Goal: Task Accomplishment & Management: Manage account settings

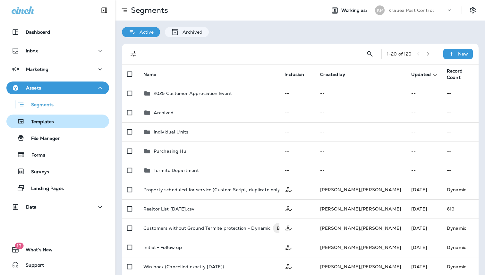
click at [66, 122] on div "Templates" at bounding box center [57, 121] width 97 height 10
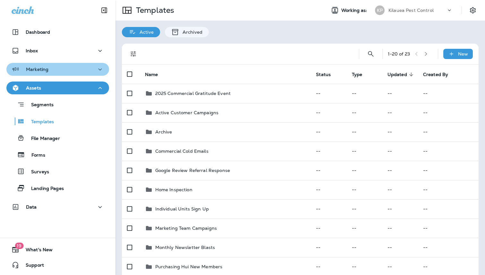
click at [57, 72] on div "Marketing" at bounding box center [58, 69] width 92 height 8
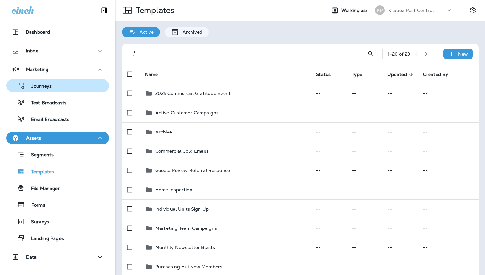
click at [69, 88] on div "Journeys" at bounding box center [57, 86] width 97 height 10
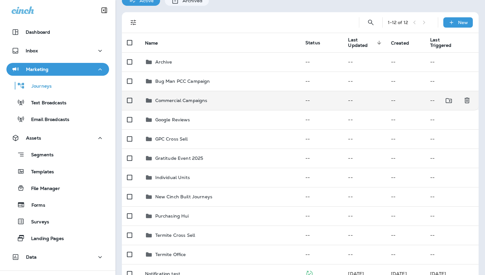
scroll to position [39, 0]
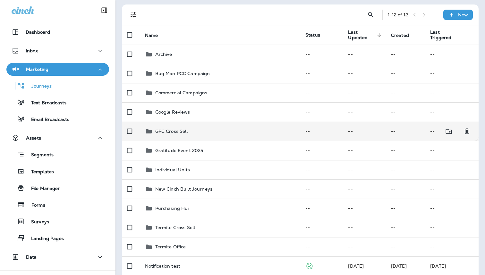
click at [192, 132] on div "GPC Cross Sell" at bounding box center [220, 131] width 150 height 8
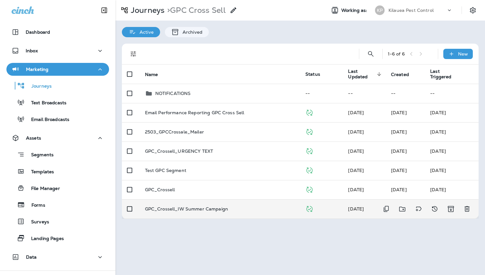
click at [207, 205] on td "GPC_Crossell_IW Summer Campaign" at bounding box center [220, 208] width 160 height 19
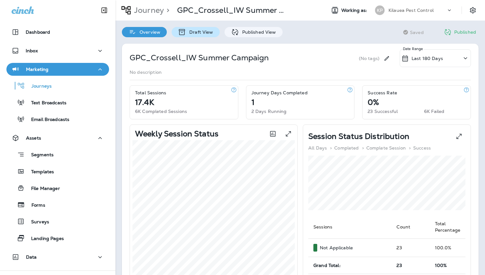
click at [201, 35] on p "Draft View" at bounding box center [199, 31] width 27 height 5
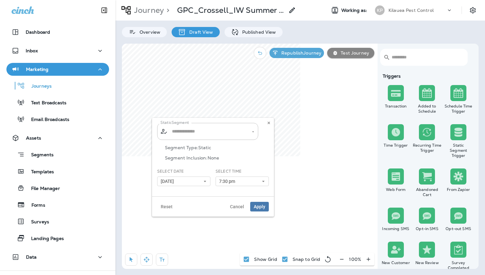
type input "**********"
click at [234, 207] on span "Cancel" at bounding box center [237, 206] width 14 height 4
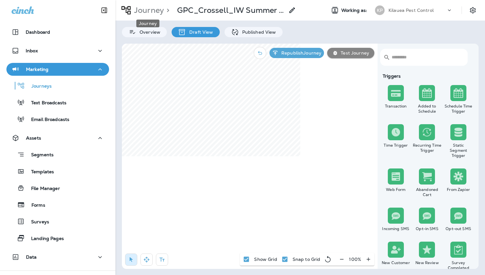
click at [147, 15] on p "Journey" at bounding box center [147, 10] width 32 height 10
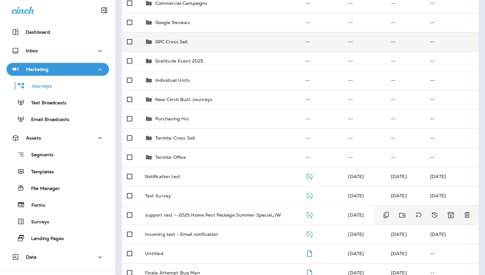
scroll to position [166, 0]
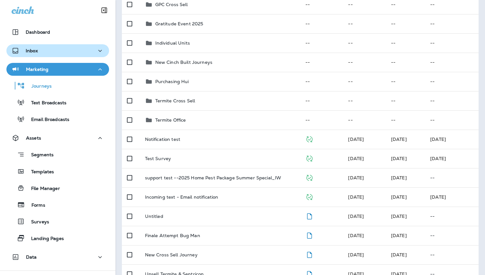
click at [73, 53] on div "Inbox" at bounding box center [58, 51] width 92 height 8
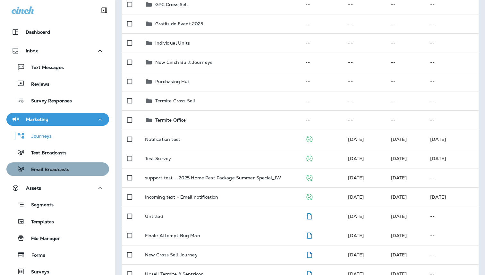
click at [62, 163] on button "Email Broadcasts" at bounding box center [57, 168] width 103 height 13
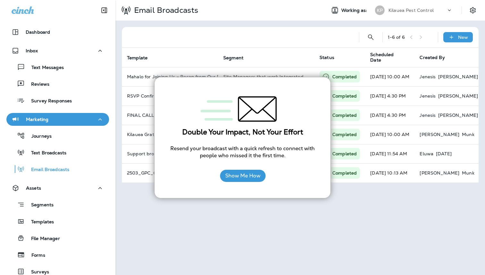
click at [378, 243] on div "Email Broadcasts Working as: KP Kilauea Pest Control 1 - 6 of 6 New Template Se…" at bounding box center [299, 137] width 369 height 275
click at [260, 182] on div "Show Me How" at bounding box center [243, 175] width 46 height 19
click at [255, 178] on button "Show Me How" at bounding box center [243, 176] width 46 height 12
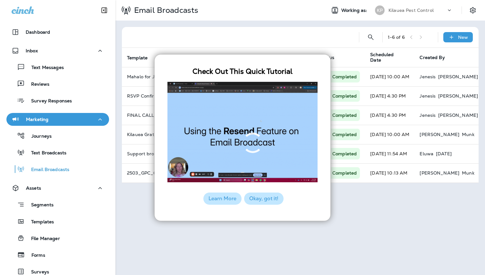
click at [269, 198] on button "Okay, got it!" at bounding box center [263, 198] width 39 height 12
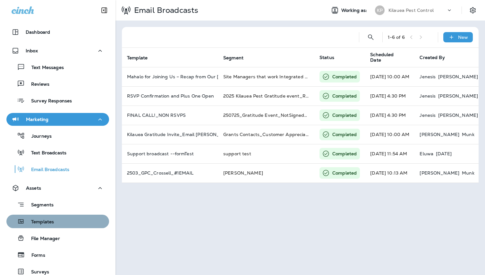
click at [62, 222] on div "Templates" at bounding box center [57, 221] width 97 height 10
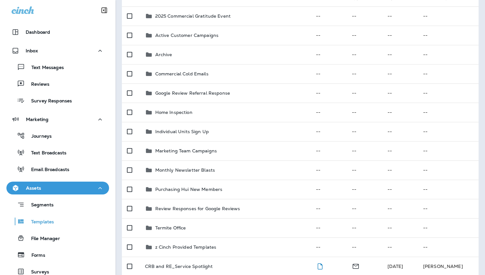
scroll to position [263, 0]
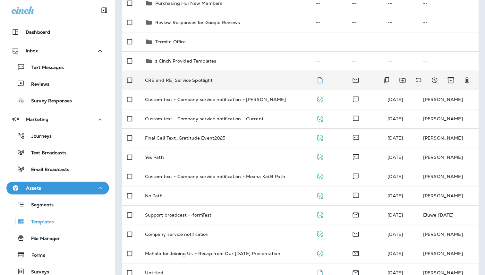
click at [220, 77] on td "CRB and RE_Service Spotlight" at bounding box center [225, 79] width 171 height 19
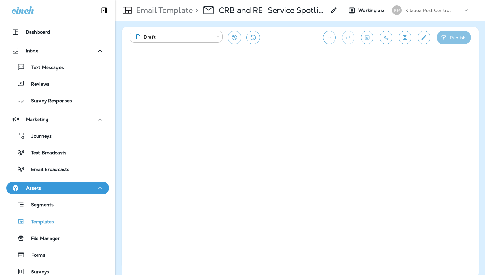
click at [453, 36] on button "Publish" at bounding box center [453, 37] width 34 height 13
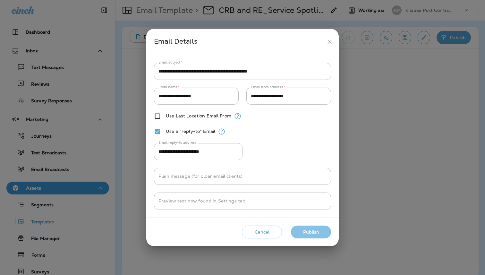
click at [308, 229] on button "Publish" at bounding box center [311, 231] width 40 height 13
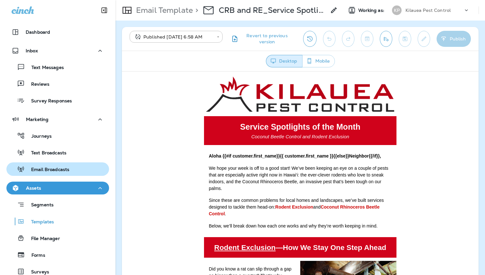
click at [55, 164] on div "Email Broadcasts" at bounding box center [39, 169] width 60 height 10
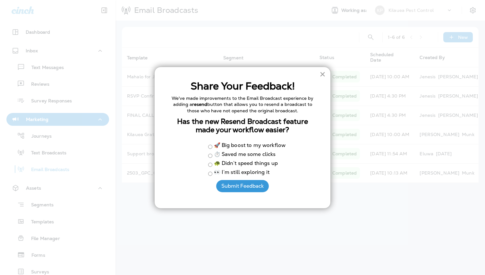
click at [323, 77] on button "×" at bounding box center [322, 74] width 6 height 10
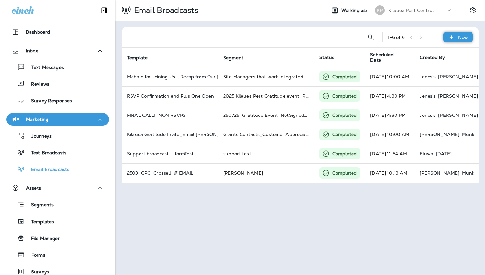
click at [451, 41] on div "New" at bounding box center [457, 37] width 29 height 10
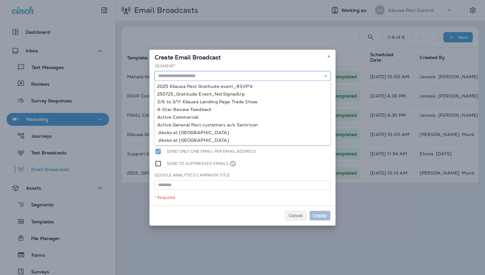
click at [211, 75] on input "text" at bounding box center [242, 76] width 176 height 10
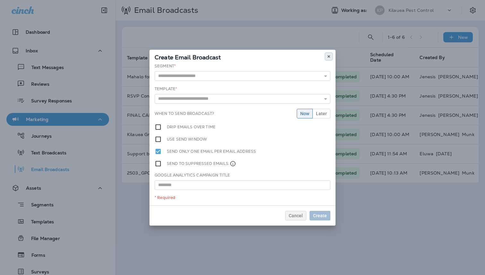
click at [329, 55] on use at bounding box center [328, 56] width 2 height 3
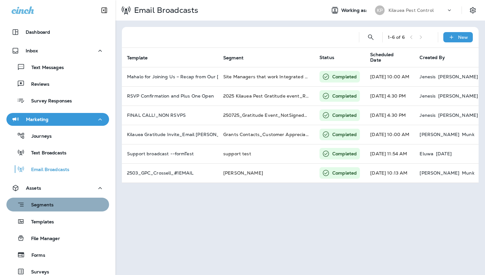
click at [61, 208] on div "Segments" at bounding box center [57, 204] width 97 height 10
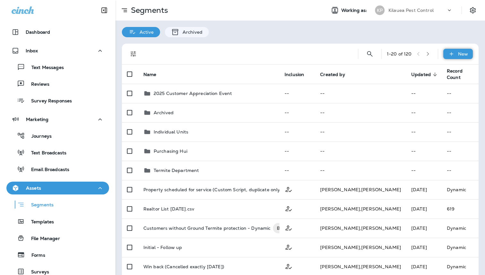
click at [451, 54] on icon at bounding box center [451, 54] width 4 height 4
click at [440, 71] on p "New Segment" at bounding box center [438, 69] width 34 height 5
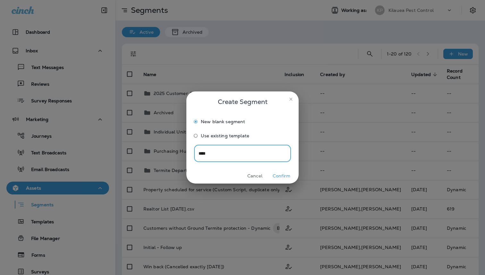
type input "****"
click at [281, 176] on button "Confirm" at bounding box center [281, 176] width 24 height 10
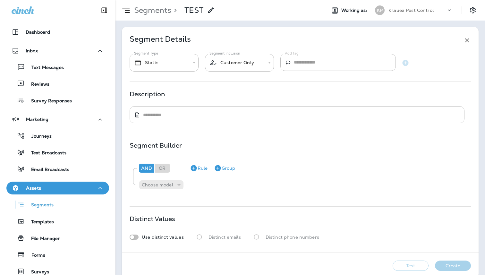
scroll to position [10, 0]
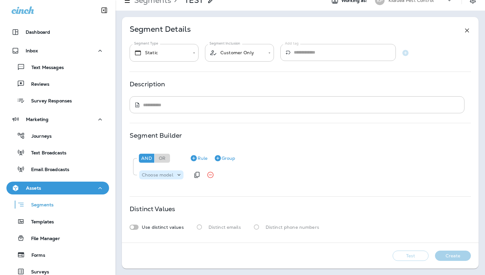
click at [177, 174] on icon at bounding box center [179, 174] width 6 height 6
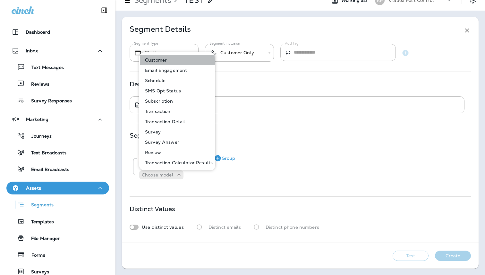
click at [166, 62] on p "Customer" at bounding box center [154, 59] width 24 height 5
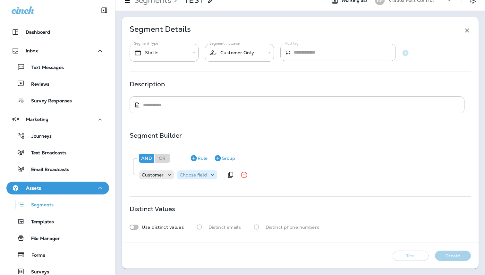
click at [198, 174] on p "Choose field" at bounding box center [192, 174] width 27 height 5
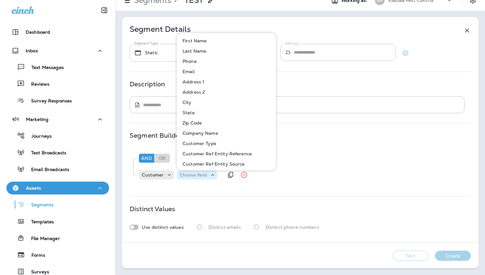
click at [198, 174] on p "Choose field" at bounding box center [192, 174] width 27 height 5
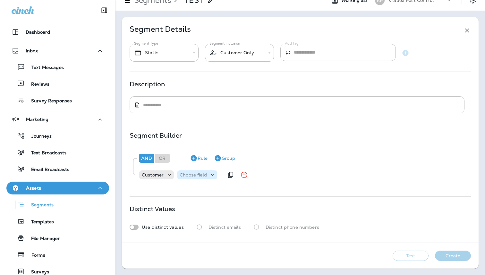
click at [198, 174] on p "Choose field" at bounding box center [192, 174] width 27 height 5
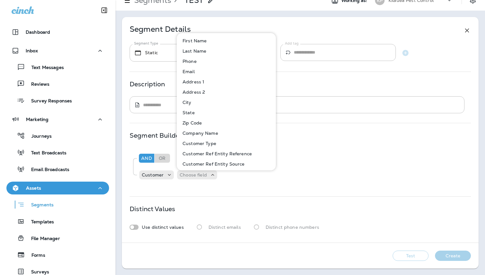
click at [190, 38] on p "First Name" at bounding box center [193, 40] width 27 height 5
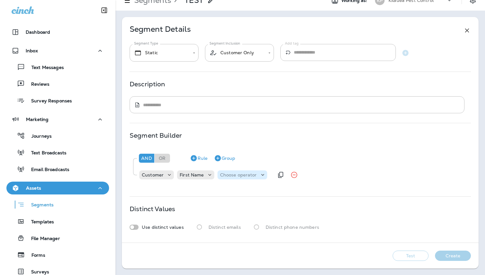
click at [246, 176] on p "Choose operator" at bounding box center [238, 174] width 37 height 5
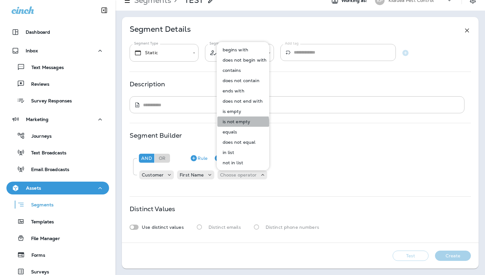
click at [236, 123] on p "is not empty" at bounding box center [235, 121] width 30 height 5
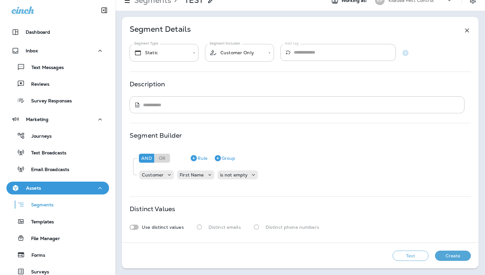
click at [444, 256] on button "Create" at bounding box center [453, 255] width 36 height 10
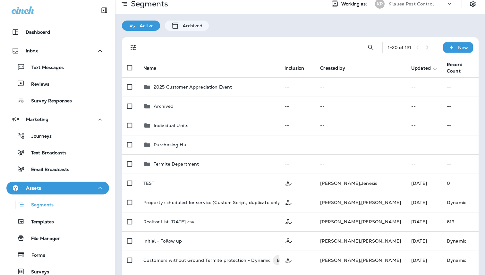
scroll to position [7, 0]
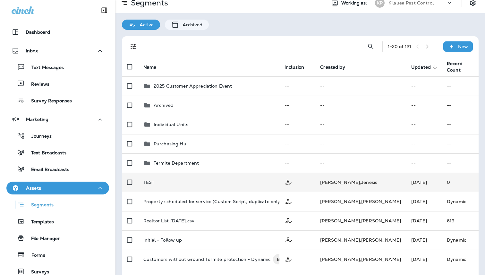
click at [274, 184] on div "TEST" at bounding box center [208, 181] width 131 height 5
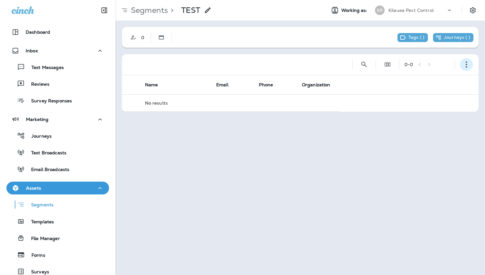
click at [464, 65] on icon "button" at bounding box center [466, 64] width 6 height 6
click at [344, 102] on table "Name Email Phone Organization No results" at bounding box center [300, 93] width 356 height 37
click at [144, 14] on p "Segments" at bounding box center [148, 10] width 40 height 10
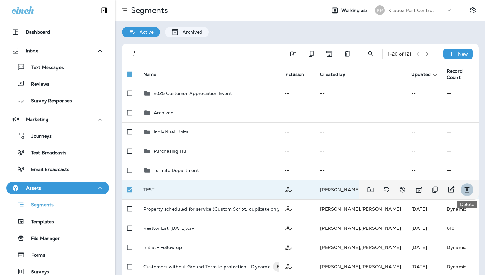
click at [467, 189] on icon "Delete" at bounding box center [466, 189] width 5 height 5
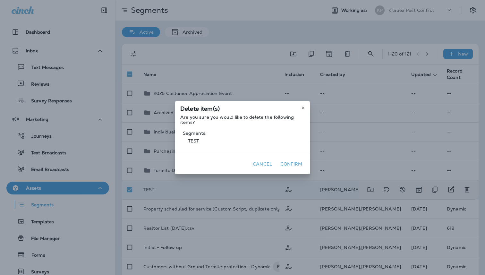
click at [294, 166] on button "Confirm" at bounding box center [291, 164] width 27 height 10
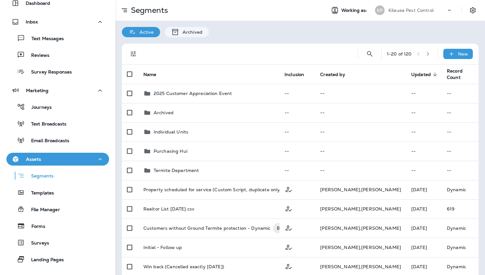
scroll to position [83, 0]
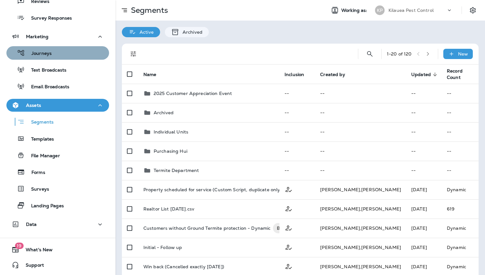
click at [48, 58] on button "Journeys" at bounding box center [57, 52] width 103 height 13
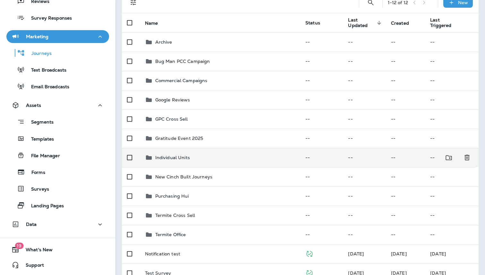
scroll to position [49, 0]
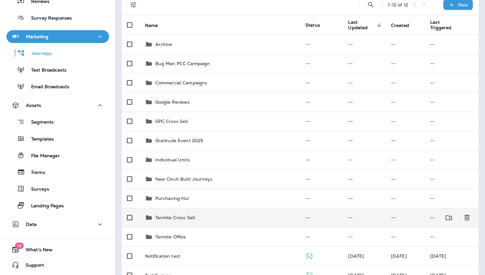
click at [198, 214] on div "Termite Cross Sell" at bounding box center [220, 217] width 150 height 8
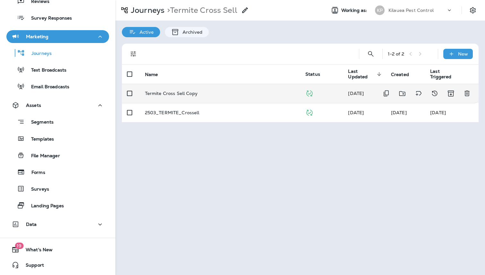
click at [199, 95] on div "Termite Cross Sell Copy" at bounding box center [220, 93] width 150 height 5
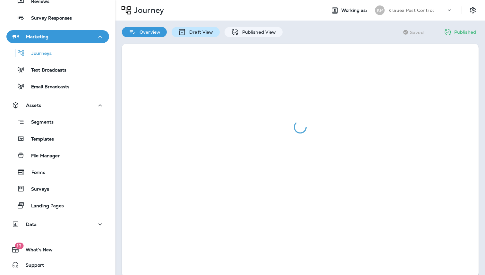
click at [201, 31] on p "Draft View" at bounding box center [199, 31] width 27 height 5
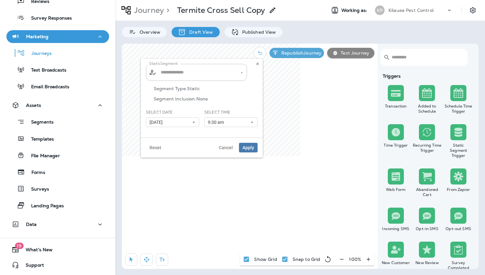
type input "**********"
click at [226, 72] on input "**********" at bounding box center [192, 72] width 67 height 11
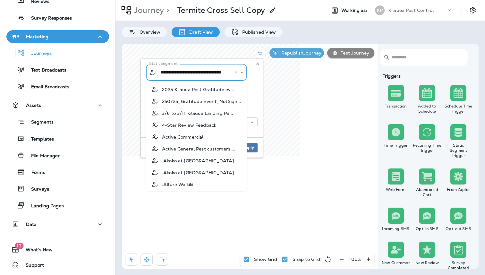
scroll to position [1128, 0]
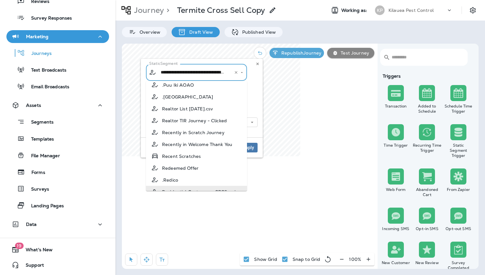
click at [210, 76] on input "**********" at bounding box center [192, 72] width 67 height 11
click at [209, 74] on input "**********" at bounding box center [192, 72] width 67 height 11
click at [257, 96] on div "Segment Type: Static Segment Inclusion: Customer Only" at bounding box center [202, 97] width 112 height 23
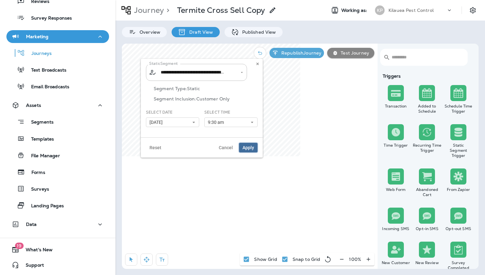
click at [242, 148] on button "Apply" at bounding box center [248, 148] width 19 height 10
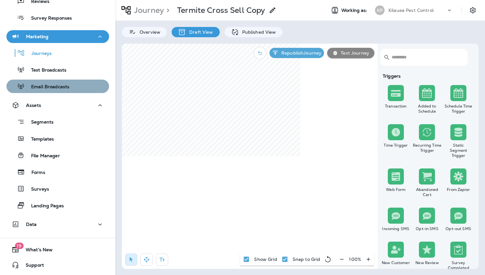
click at [57, 89] on p "Email Broadcasts" at bounding box center [47, 87] width 45 height 6
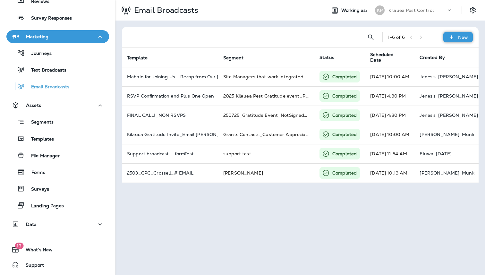
click at [461, 38] on p "New" at bounding box center [463, 37] width 10 height 5
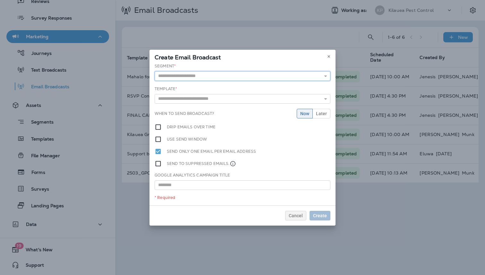
click at [233, 73] on input "text" at bounding box center [242, 76] width 176 height 10
type input "**********"
click at [214, 102] on div "**********" at bounding box center [242, 134] width 186 height 142
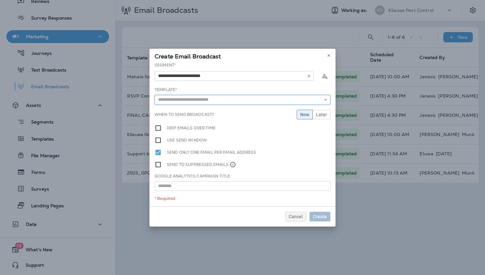
click at [216, 100] on input "text" at bounding box center [242, 100] width 176 height 10
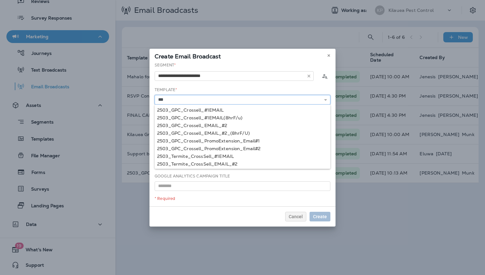
click at [185, 99] on input "***" at bounding box center [242, 100] width 176 height 10
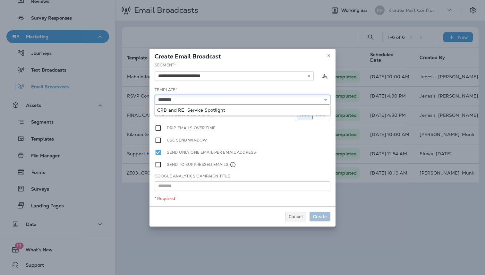
type input "**********"
click at [206, 111] on div "**********" at bounding box center [242, 134] width 186 height 144
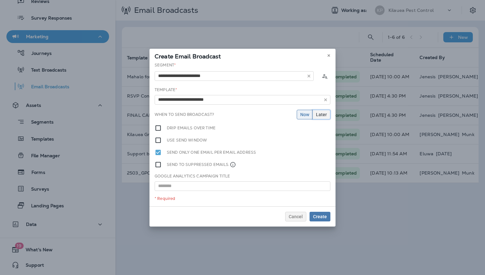
click at [319, 115] on span "Later" at bounding box center [321, 114] width 11 height 4
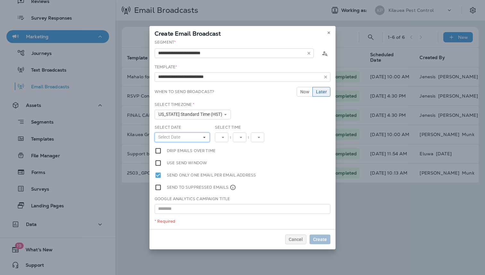
click at [192, 138] on button "Select Date" at bounding box center [181, 137] width 55 height 10
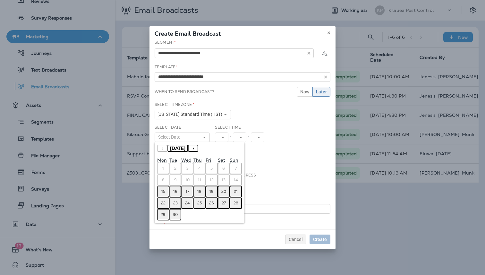
click at [175, 192] on abbr "16" at bounding box center [175, 191] width 4 height 5
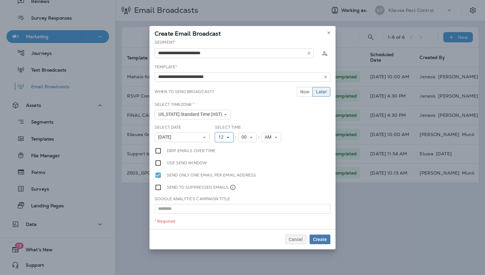
click at [230, 134] on button "12" at bounding box center [224, 137] width 19 height 10
click at [224, 214] on link "10" at bounding box center [224, 217] width 19 height 8
click at [321, 241] on span "Create" at bounding box center [320, 239] width 14 height 4
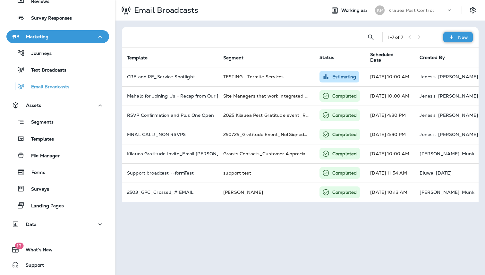
click at [458, 36] on p "New" at bounding box center [463, 37] width 10 height 5
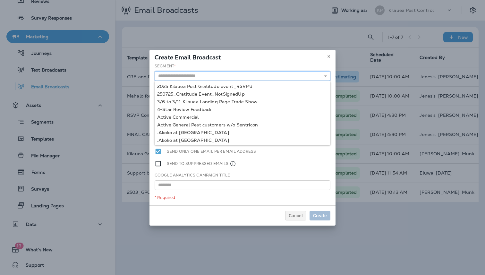
click at [207, 74] on input "text" at bounding box center [242, 76] width 176 height 10
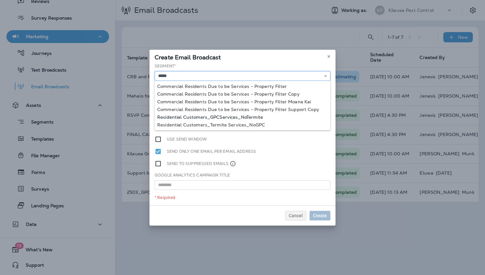
type input "**********"
click at [229, 115] on div "**********" at bounding box center [242, 134] width 186 height 142
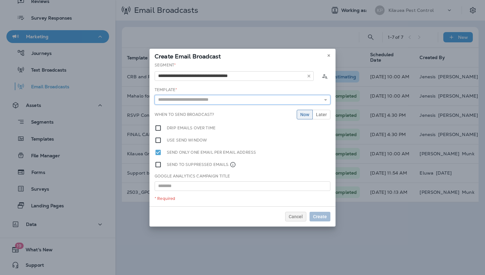
click at [216, 101] on input "text" at bounding box center [242, 100] width 176 height 10
type input "**********"
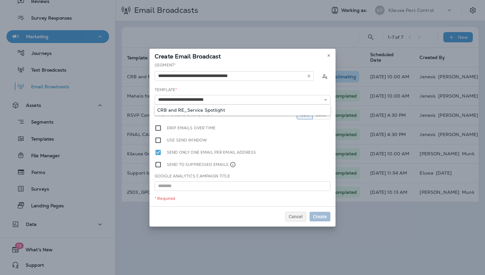
click at [229, 108] on div "**********" at bounding box center [242, 134] width 186 height 144
click at [321, 115] on span "Later" at bounding box center [321, 114] width 11 height 4
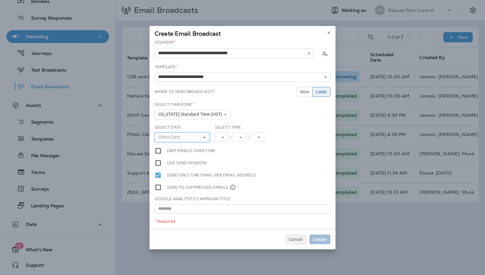
click at [182, 136] on span "Select Date" at bounding box center [170, 136] width 25 height 5
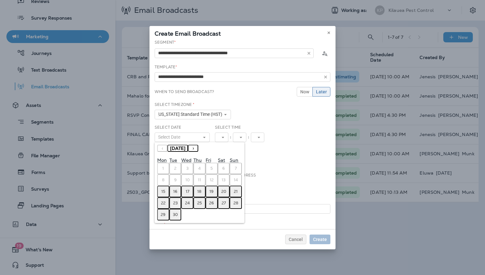
click at [176, 194] on button "16" at bounding box center [175, 192] width 12 height 12
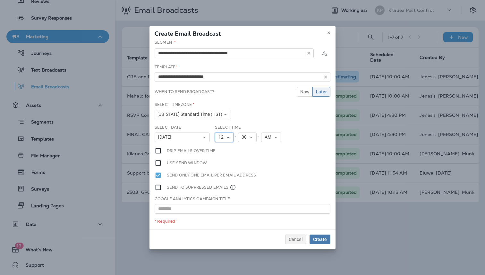
click at [224, 141] on button "12" at bounding box center [224, 137] width 19 height 10
click at [222, 217] on link "10" at bounding box center [224, 217] width 19 height 8
click at [321, 240] on span "Create" at bounding box center [320, 239] width 14 height 4
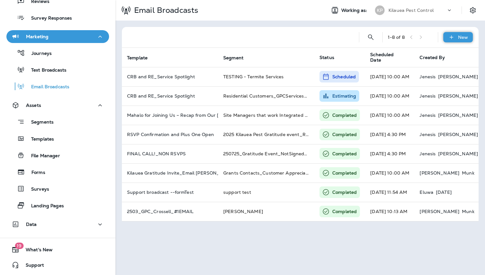
click at [448, 34] on icon at bounding box center [451, 37] width 7 height 6
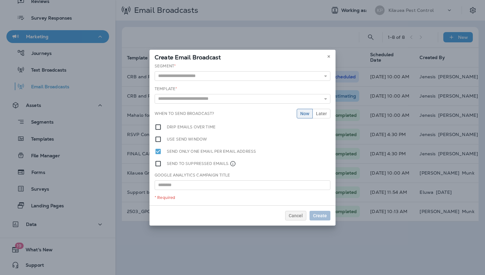
click at [236, 69] on div "Segment * 2025 Kilauea Pest Gratitude event_RSVP'd 250725_Gratitude Event_NotSi…" at bounding box center [242, 72] width 176 height 18
click at [227, 75] on input "text" at bounding box center [242, 76] width 176 height 10
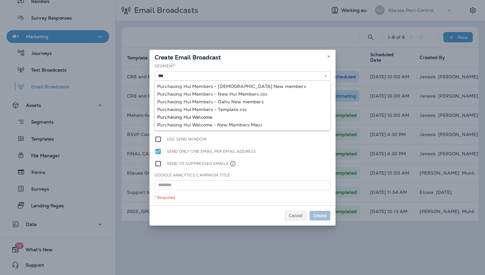
type input "**********"
click at [200, 118] on div "**********" at bounding box center [242, 134] width 186 height 142
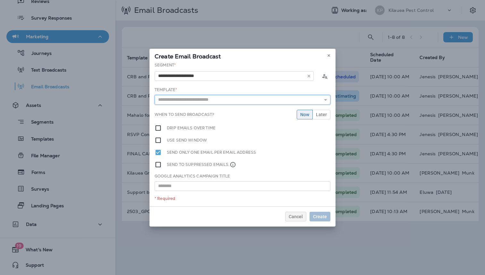
click at [203, 101] on input "text" at bounding box center [242, 100] width 176 height 10
type input "**********"
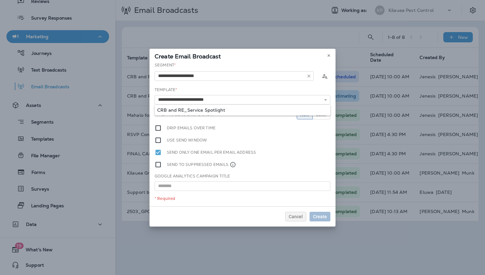
click at [198, 108] on div "**********" at bounding box center [242, 134] width 186 height 144
click at [317, 116] on span "Later" at bounding box center [321, 114] width 11 height 4
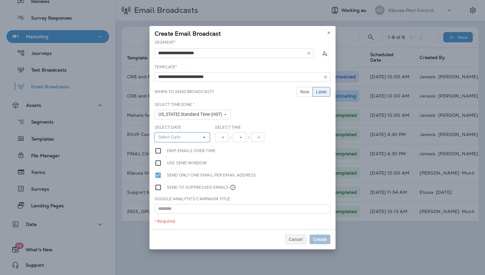
click at [196, 137] on button "Select Date" at bounding box center [181, 137] width 55 height 10
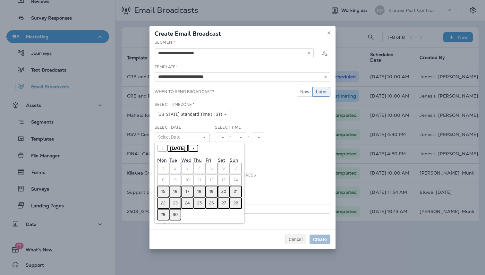
click at [175, 193] on abbr "16" at bounding box center [175, 191] width 4 height 5
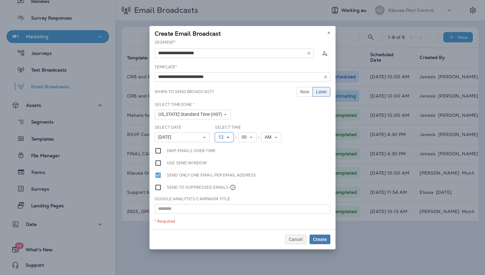
click at [232, 138] on button "12" at bounding box center [224, 137] width 19 height 10
click at [225, 214] on link "10" at bounding box center [224, 217] width 19 height 8
click at [323, 239] on span "Create" at bounding box center [320, 239] width 14 height 4
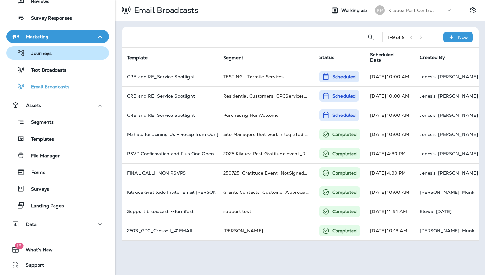
click at [43, 53] on p "Journeys" at bounding box center [38, 54] width 27 height 6
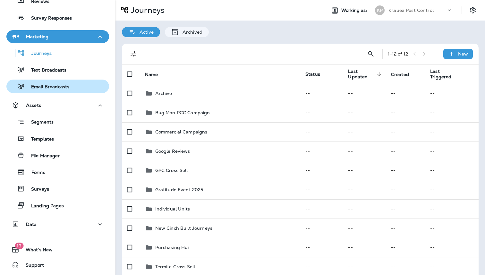
click at [73, 90] on div "Email Broadcasts" at bounding box center [57, 86] width 97 height 10
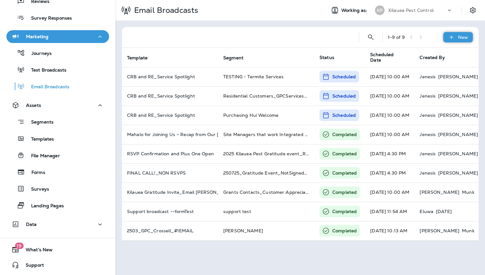
click at [462, 35] on p "New" at bounding box center [463, 37] width 10 height 5
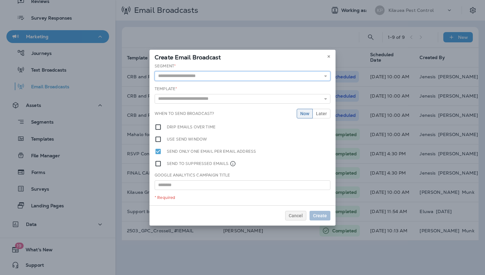
click at [229, 73] on input "text" at bounding box center [242, 76] width 176 height 10
type input "**********"
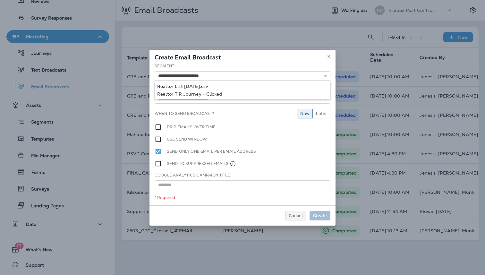
click at [206, 86] on div "**********" at bounding box center [242, 134] width 186 height 142
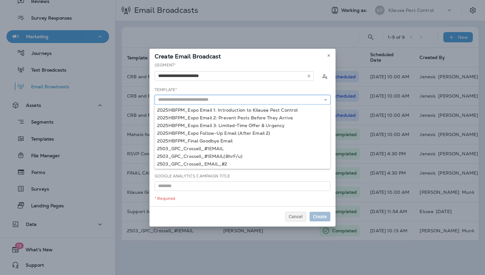
click at [280, 101] on input "text" at bounding box center [242, 100] width 176 height 10
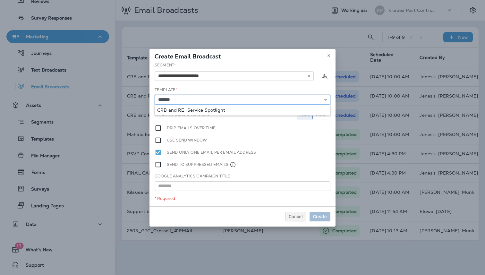
type input "**********"
click at [254, 112] on div "**********" at bounding box center [242, 134] width 186 height 144
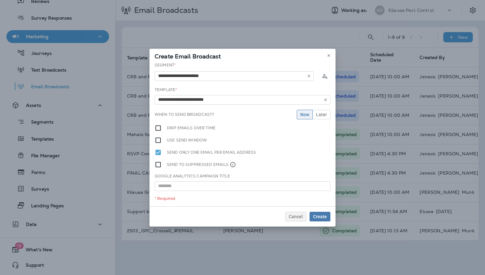
click at [321, 105] on div "**********" at bounding box center [242, 134] width 186 height 144
click at [321, 110] on button "Later" at bounding box center [321, 115] width 18 height 10
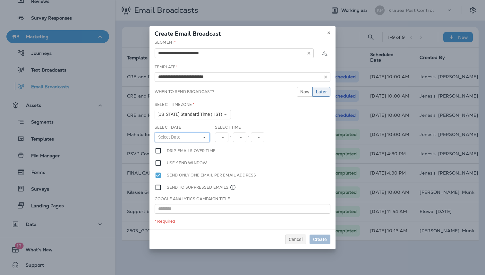
click at [190, 139] on button "Select Date" at bounding box center [181, 137] width 55 height 10
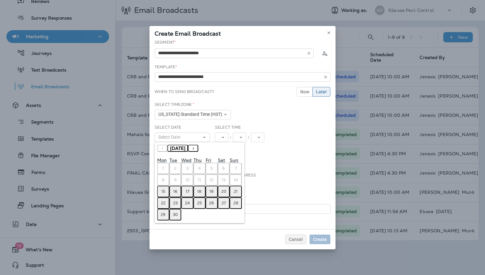
click at [172, 188] on button "16" at bounding box center [175, 192] width 12 height 12
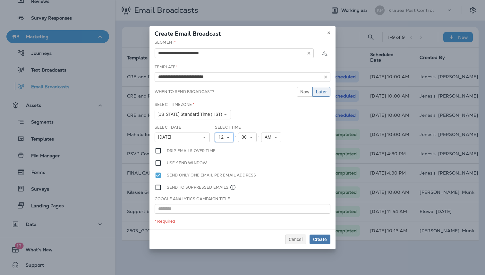
click at [223, 137] on span "12" at bounding box center [222, 136] width 8 height 5
click at [219, 217] on link "10" at bounding box center [224, 217] width 19 height 8
click at [321, 238] on span "Create" at bounding box center [320, 239] width 14 height 4
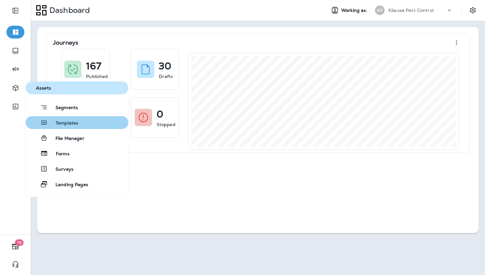
click at [59, 121] on span "Templates" at bounding box center [63, 123] width 30 height 6
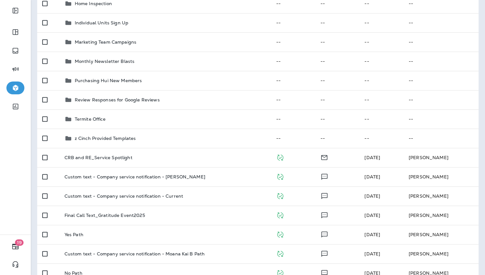
scroll to position [243, 0]
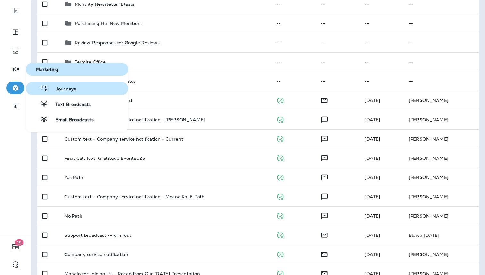
click at [61, 86] on span "Journeys" at bounding box center [62, 89] width 28 height 6
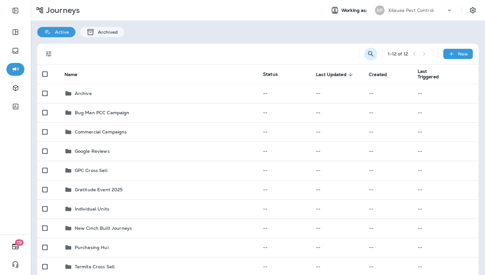
click at [369, 54] on icon "Search Journeys" at bounding box center [371, 54] width 8 height 8
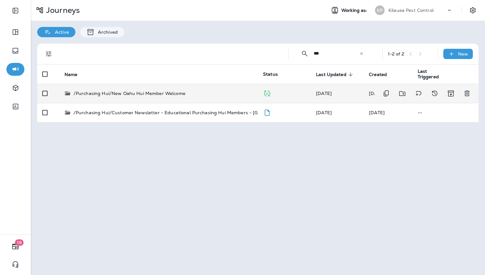
type input "***"
click at [194, 95] on div "/Purchasing Hui/New Oahu Hui Member Welcome" at bounding box center [158, 93] width 188 height 6
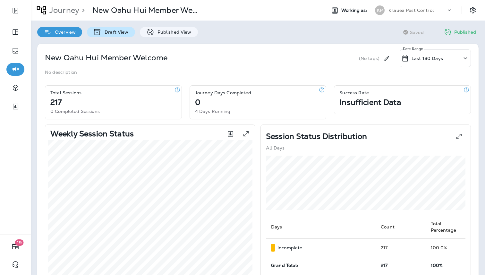
click at [125, 33] on p "Draft View" at bounding box center [114, 31] width 27 height 5
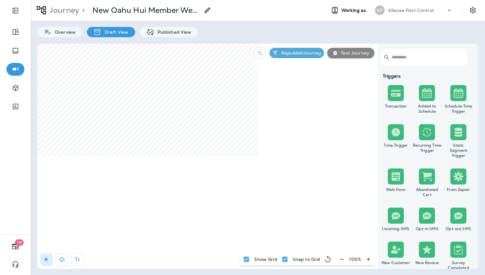
click at [343, 257] on icon "button" at bounding box center [341, 259] width 7 height 6
click at [343, 257] on icon "button" at bounding box center [344, 259] width 7 height 6
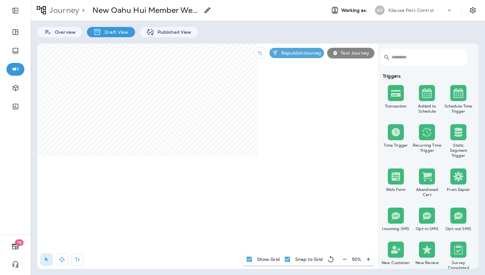
click at [343, 257] on div "50 %" at bounding box center [356, 259] width 36 height 13
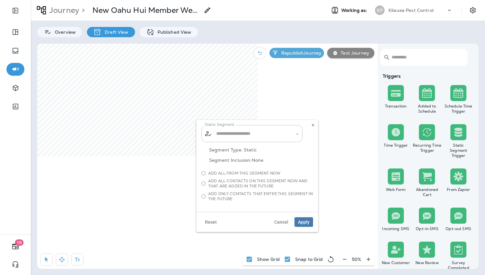
type input "**********"
